Goal: Register for event/course

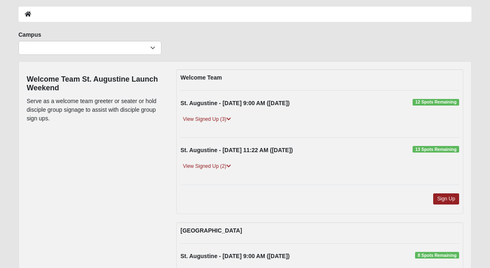
scroll to position [40, 0]
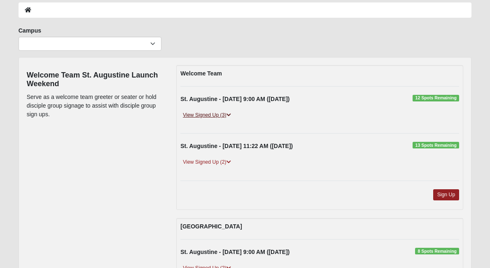
click at [224, 115] on link "View Signed Up (3)" at bounding box center [206, 115] width 53 height 9
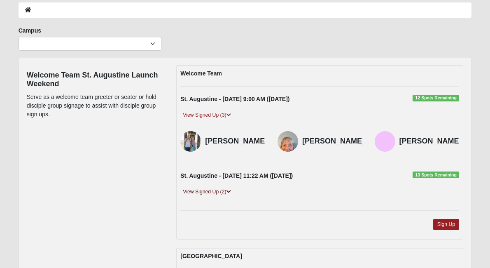
click at [212, 196] on link "View Signed Up (2)" at bounding box center [206, 191] width 53 height 9
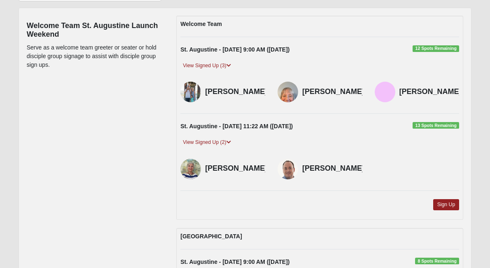
scroll to position [91, 0]
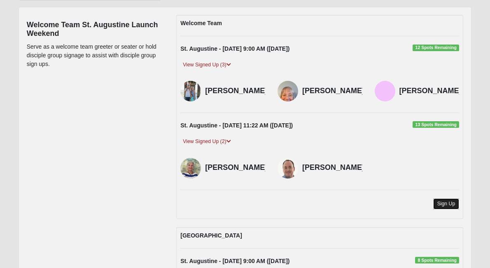
click at [446, 209] on link "Sign Up" at bounding box center [446, 203] width 26 height 11
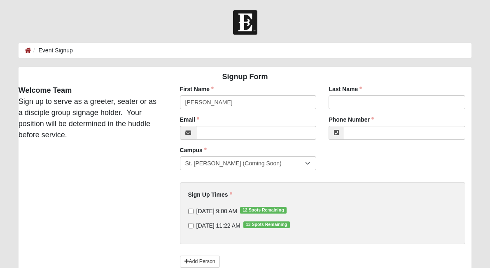
type input "[PERSON_NAME]"
type input "e"
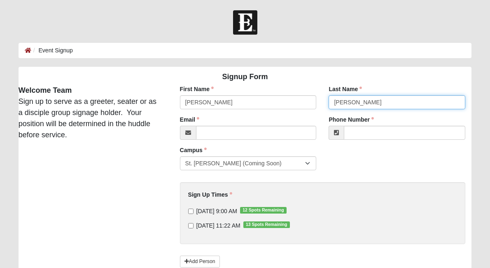
type input "[PERSON_NAME]"
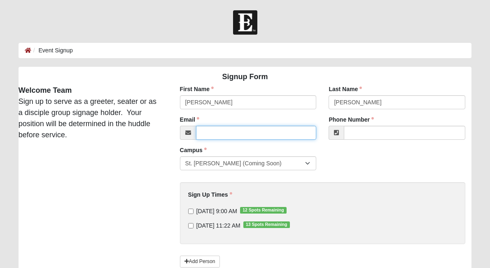
click at [205, 129] on input "Email" at bounding box center [256, 133] width 121 height 14
type input "donna.petrina@coe22.com"
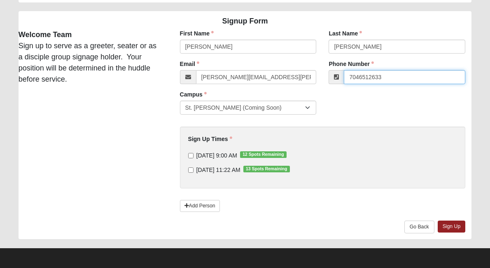
scroll to position [57, 0]
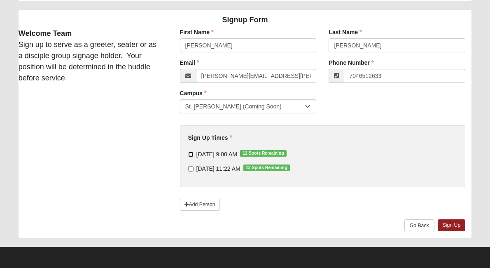
type input "(704) 651-2633"
click at [191, 154] on input "11/2/2025 9:00 AM 12 Spots Remaining" at bounding box center [190, 153] width 5 height 5
checkbox input "true"
click at [452, 225] on link "Sign Up" at bounding box center [452, 225] width 28 height 12
